Goal: Task Accomplishment & Management: Complete application form

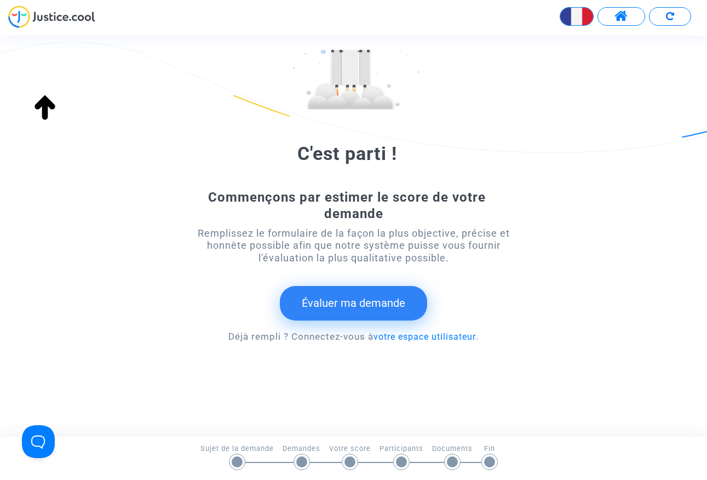
click at [345, 302] on button "Évaluer ma demande" at bounding box center [353, 303] width 147 height 34
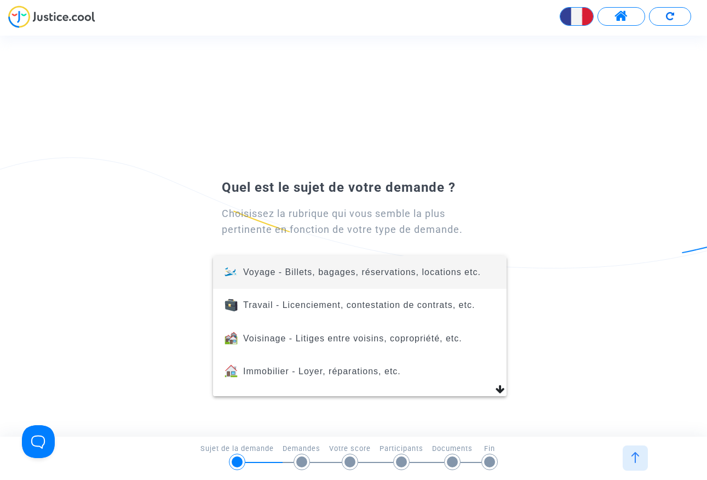
click at [130, 253] on div at bounding box center [353, 240] width 707 height 480
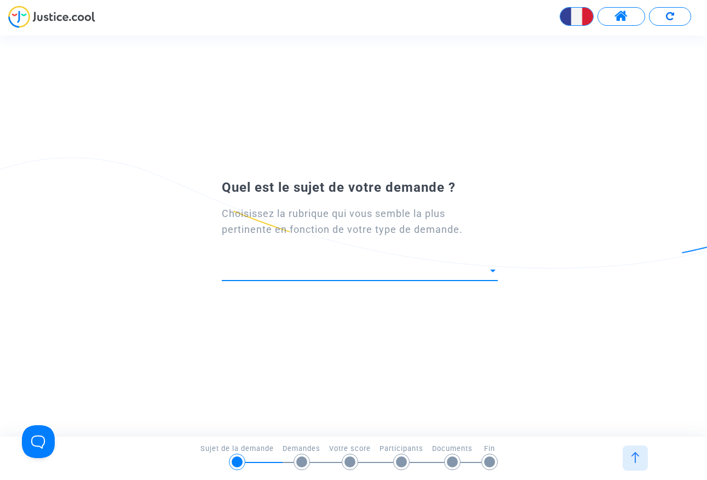
click at [494, 273] on div at bounding box center [493, 270] width 10 height 11
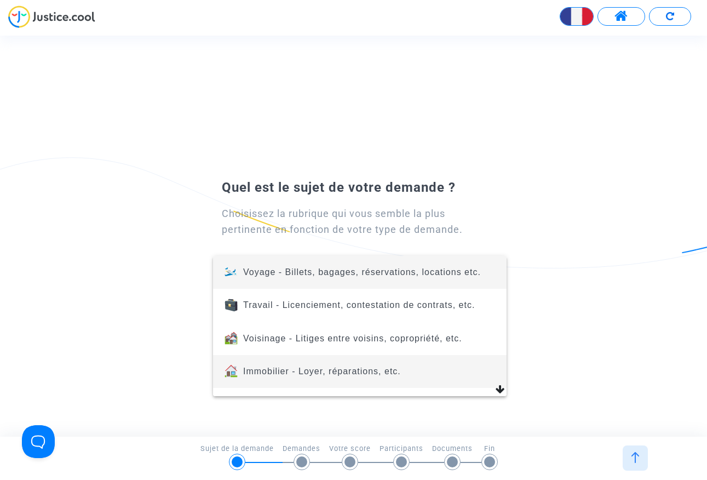
click at [276, 372] on span "Immobilier - Loyer, réparations, etc." at bounding box center [322, 370] width 158 height 9
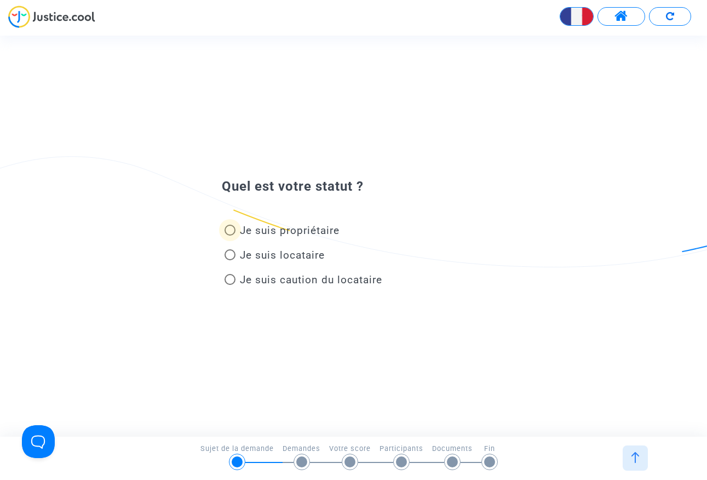
click at [232, 230] on span at bounding box center [229, 229] width 11 height 11
click at [230, 235] on input "Je suis propriétaire" at bounding box center [229, 235] width 1 height 1
radio input "true"
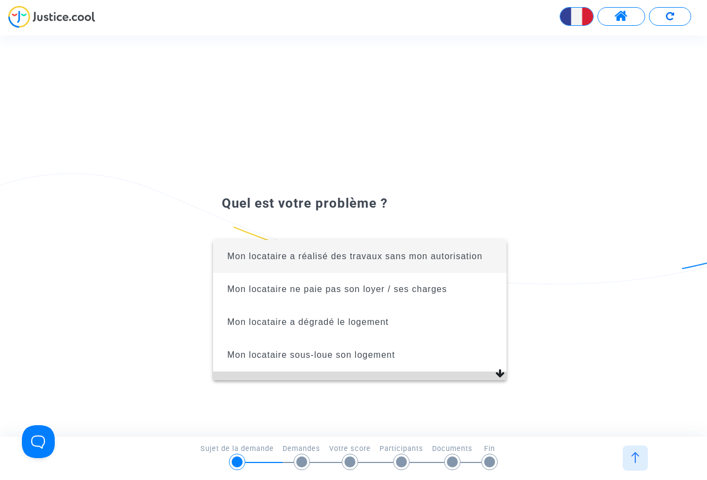
click at [502, 374] on mat-option "Mon locataire est toujours dans le logement malgré la fin du bail" at bounding box center [359, 394] width 293 height 46
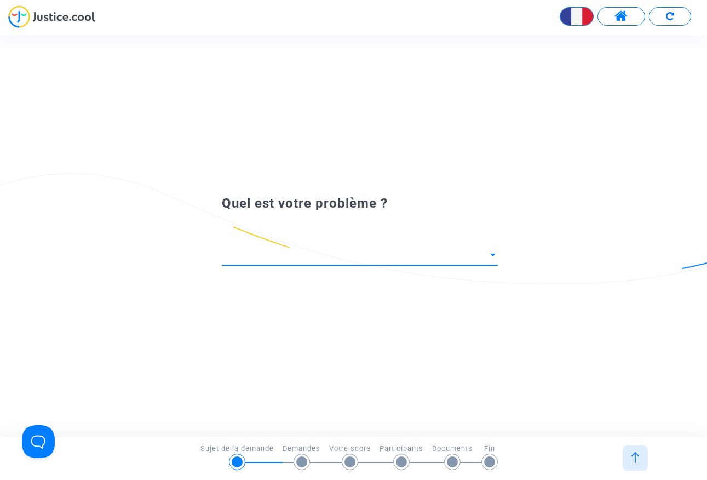
scroll to position [8, 0]
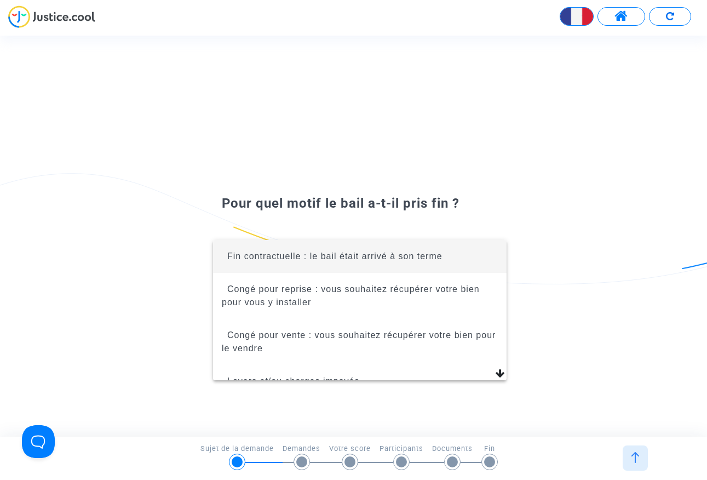
click at [442, 202] on div at bounding box center [353, 240] width 707 height 480
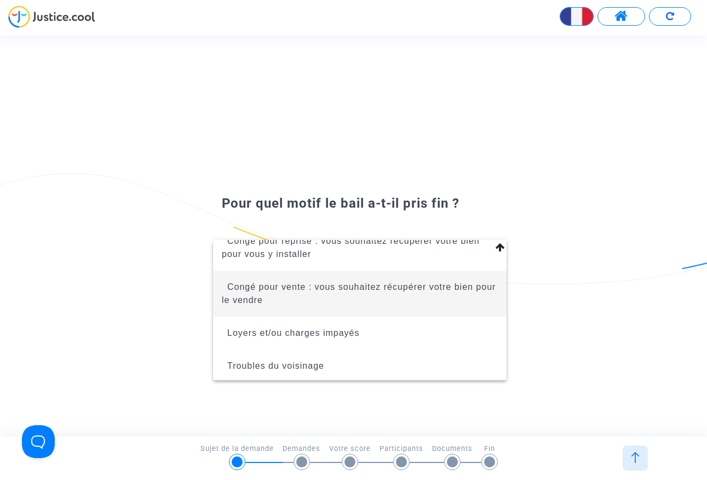
scroll to position [83, 0]
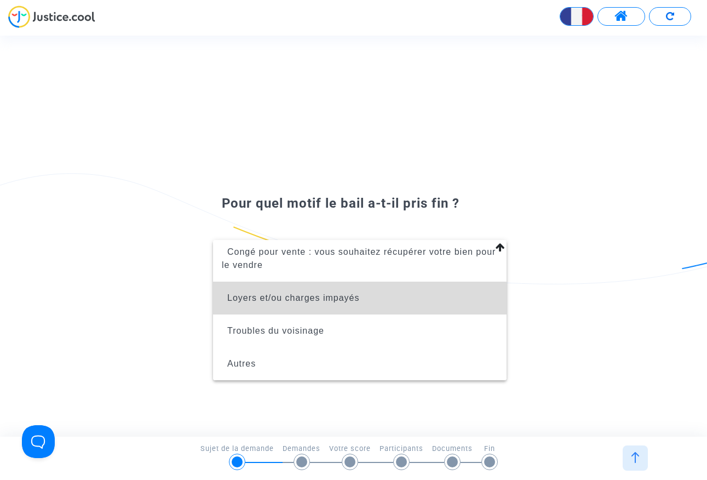
click at [283, 299] on span "Loyers et/ou charges impayés" at bounding box center [293, 297] width 132 height 9
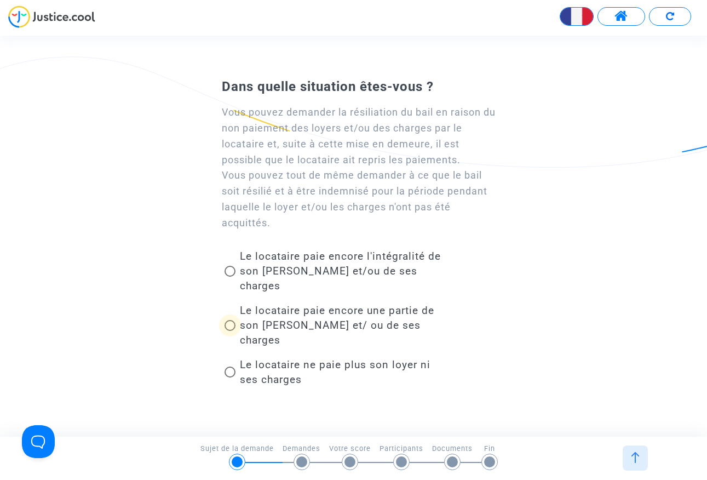
click at [231, 320] on span at bounding box center [229, 325] width 11 height 11
click at [230, 331] on input "Le locataire paie encore une partie de son loyer et/ ou de ses charges" at bounding box center [229, 331] width 1 height 1
radio input "true"
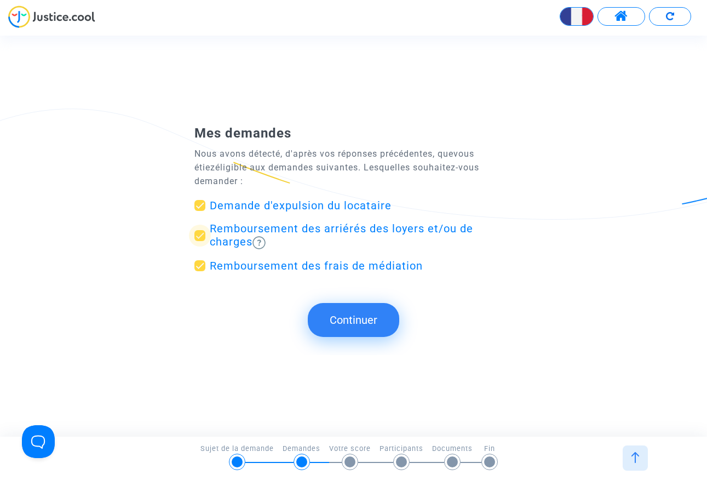
click at [282, 223] on span "Remboursement des arriérés des loyers et/ou de charges" at bounding box center [341, 235] width 263 height 26
click at [200, 241] on input "Remboursement des arriérés des loyers et/ou de charges" at bounding box center [199, 241] width 1 height 1
drag, startPoint x: 203, startPoint y: 229, endPoint x: 203, endPoint y: 238, distance: 8.2
click at [203, 230] on span at bounding box center [199, 235] width 11 height 11
click at [200, 241] on input "Remboursement des arriérés des loyers et/ou de charges" at bounding box center [199, 241] width 1 height 1
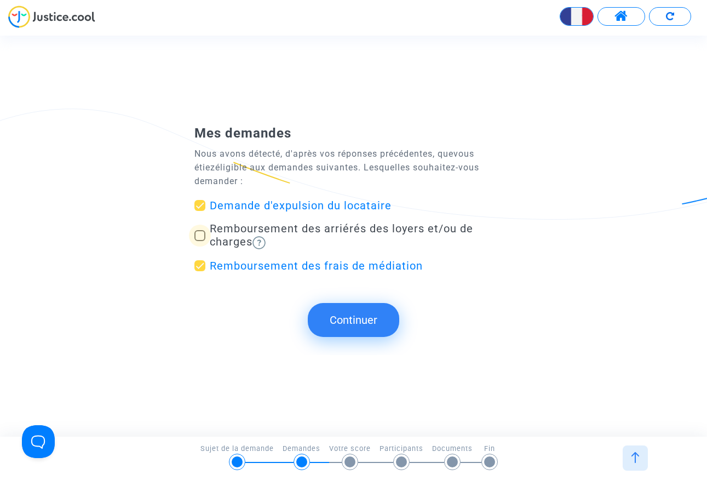
checkbox input "true"
click at [202, 200] on span at bounding box center [199, 205] width 11 height 11
click at [200, 211] on input "Demande d'expulsion du locataire" at bounding box center [199, 211] width 1 height 1
checkbox input "false"
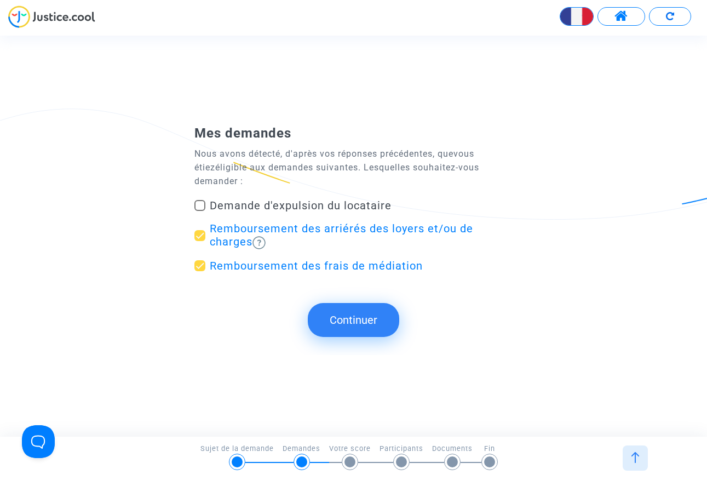
click at [350, 313] on button "Continuer" at bounding box center [353, 320] width 91 height 34
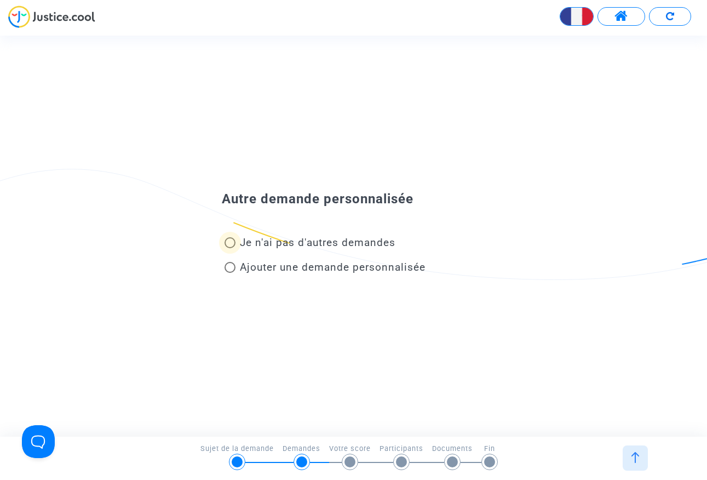
click at [232, 242] on span at bounding box center [229, 242] width 11 height 11
click at [230, 248] on input "Je n'ai pas d'autres demandes" at bounding box center [229, 248] width 1 height 1
radio input "true"
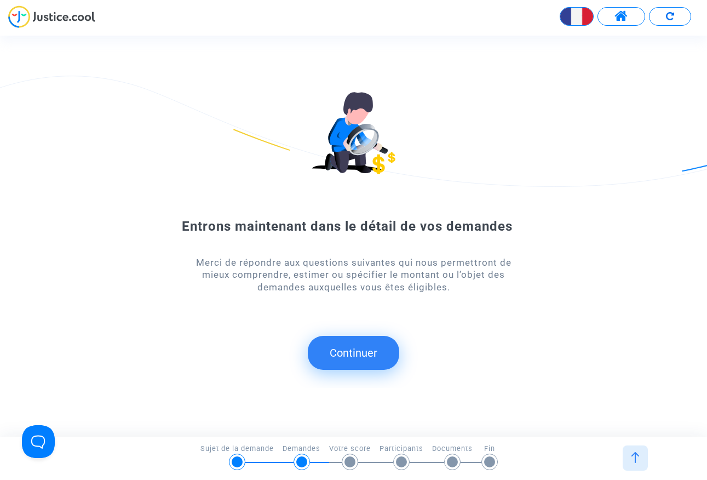
click at [349, 350] on button "Continuer" at bounding box center [353, 353] width 91 height 34
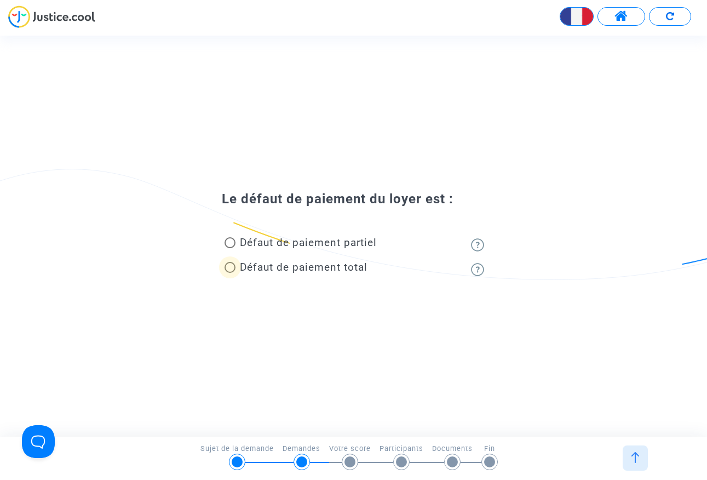
click at [231, 269] on span at bounding box center [229, 267] width 11 height 11
click at [230, 273] on input "Défaut de paiement total" at bounding box center [229, 273] width 1 height 1
radio input "true"
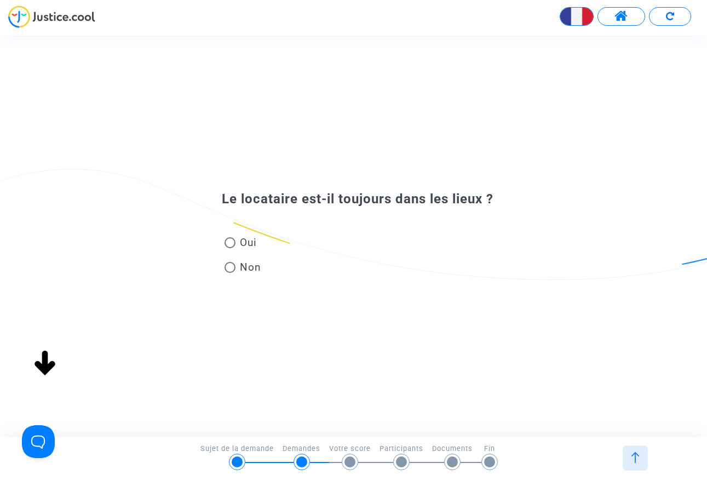
click at [229, 246] on span at bounding box center [229, 242] width 11 height 11
click at [229, 248] on input "Oui" at bounding box center [229, 248] width 1 height 1
radio input "true"
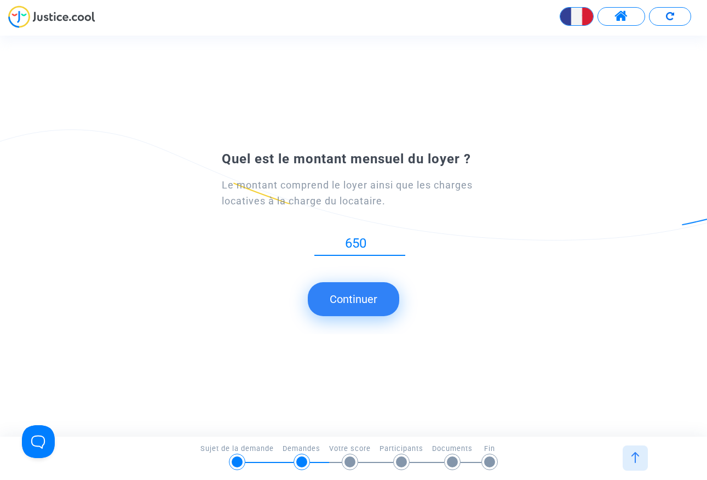
type input "650"
click at [353, 300] on button "Continuer" at bounding box center [353, 299] width 91 height 34
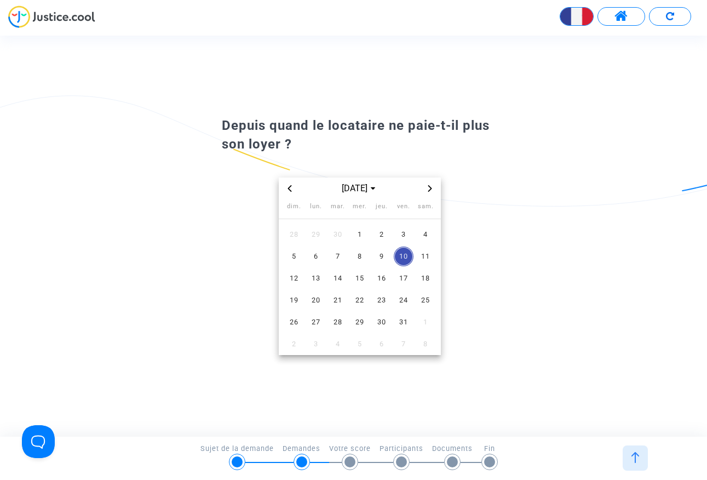
click at [189, 214] on div "Depuis quand le locataire ne paie-t-il plus son loyer ? oct. 2025 dim. lun. mar…" at bounding box center [353, 236] width 707 height 248
